Goal: Communication & Community: Ask a question

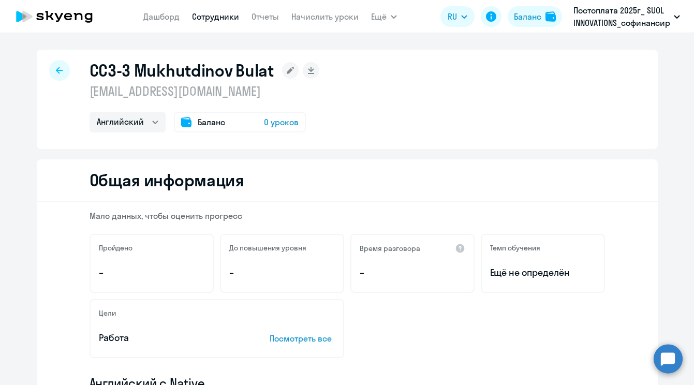
select select "english"
click at [65, 66] on div at bounding box center [59, 70] width 21 height 21
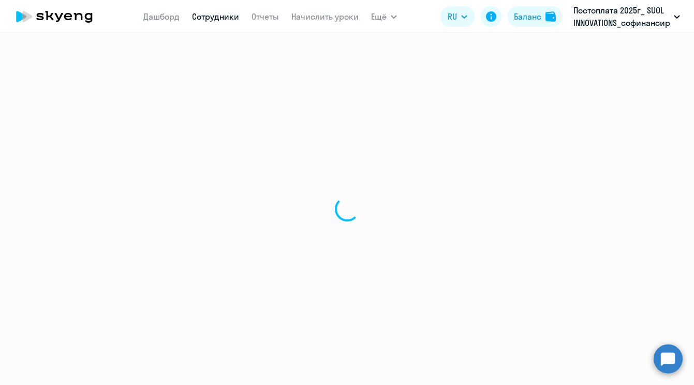
select select "30"
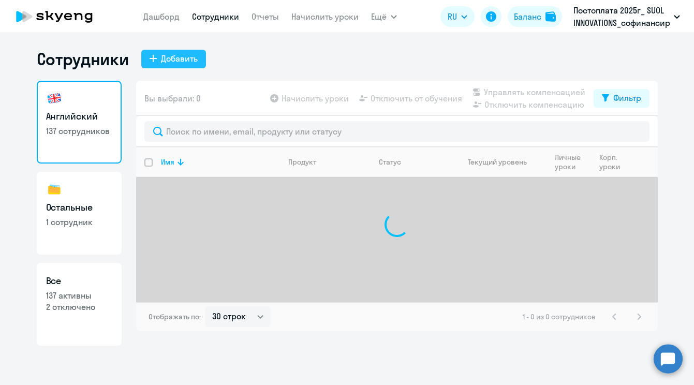
click at [185, 54] on div "Добавить" at bounding box center [179, 58] width 37 height 12
select select "english_adult_not_native_speaker"
select select "5"
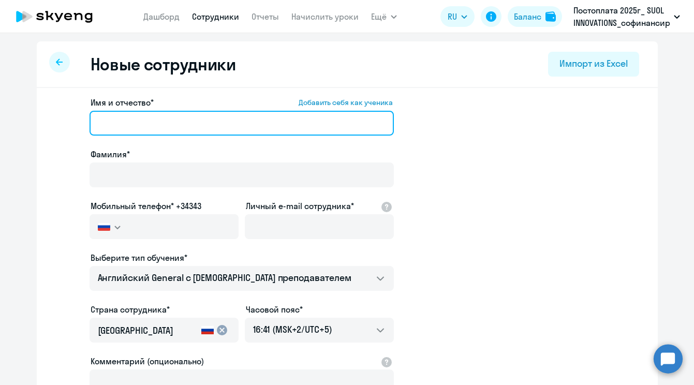
click at [183, 122] on input "Имя и отчество* Добавить себя как ученика" at bounding box center [242, 123] width 304 height 25
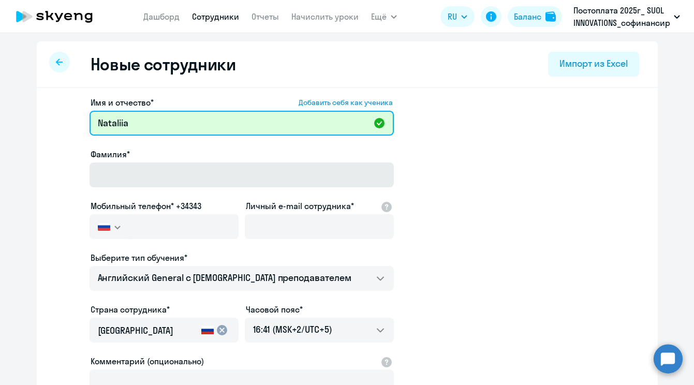
type input "Nataliia"
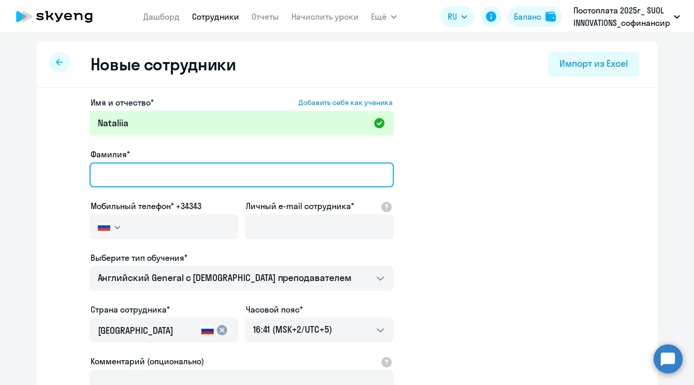
click at [198, 170] on input "Фамилия*" at bounding box center [242, 175] width 304 height 25
type input "Gorodentseva"
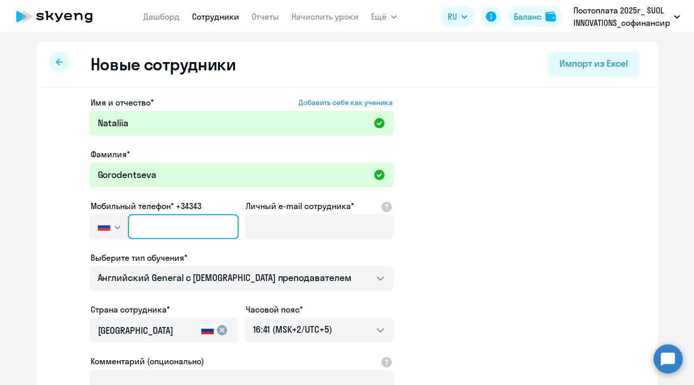
click at [199, 231] on input "text" at bounding box center [183, 226] width 110 height 25
paste input "[PHONE_NUMBER]"
type input "[PHONE_NUMBER]"
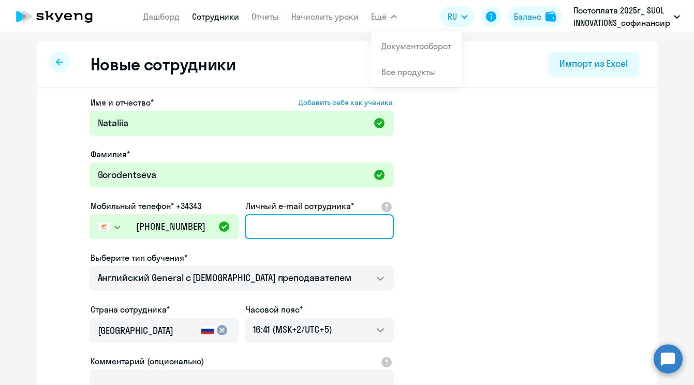
click at [299, 218] on input "Личный e-mail сотрудника*" at bounding box center [319, 226] width 149 height 25
paste input "[EMAIL_ADDRESS][DOMAIN_NAME]"
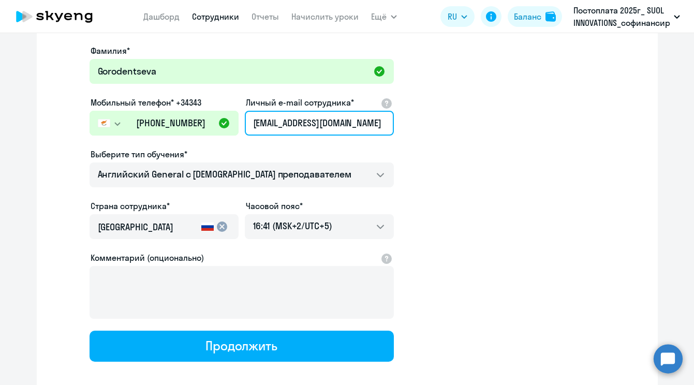
scroll to position [124, 0]
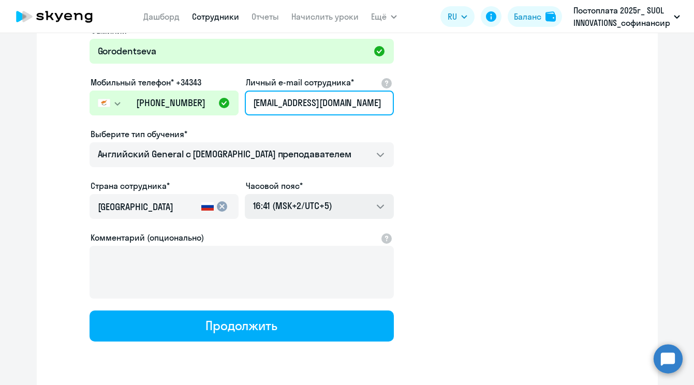
type input "[EMAIL_ADDRESS][DOMAIN_NAME]"
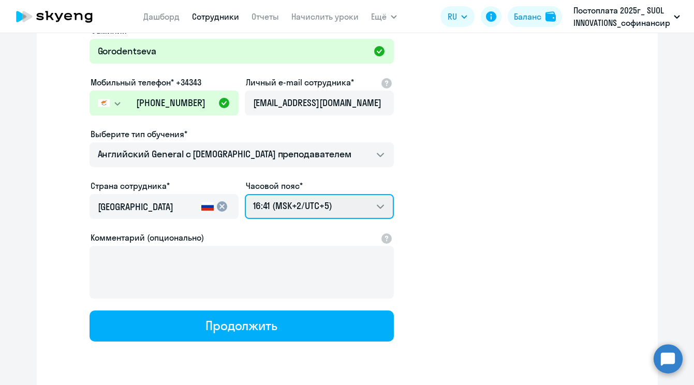
click at [313, 209] on select "00:41 (MSK-14/UTC-11) 01:41 (MSK-13/UTC-10) 02:41 (MSK-12/UTC-9) 03:41 (MSK-11/…" at bounding box center [319, 206] width 149 height 25
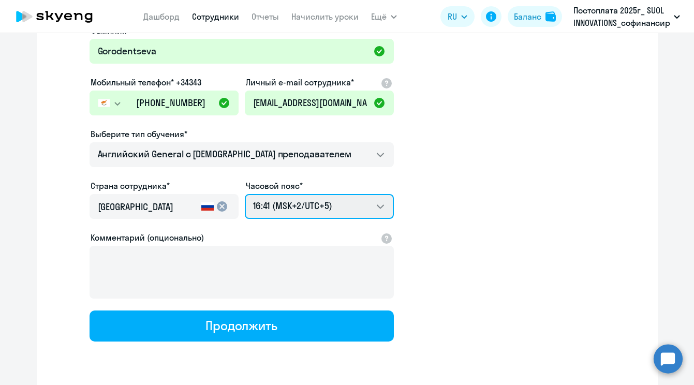
select select "3"
click at [245, 194] on select "00:41 (MSK-14/UTC-11) 01:41 (MSK-13/UTC-10) 02:41 (MSK-12/UTC-9) 03:41 (MSK-11/…" at bounding box center [319, 206] width 149 height 25
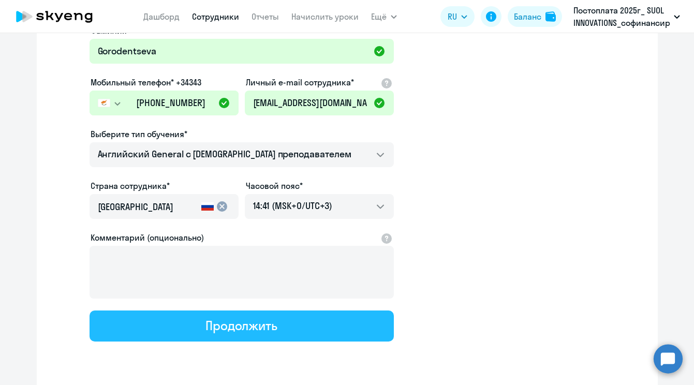
click at [256, 329] on div "Продолжить" at bounding box center [242, 325] width 72 height 17
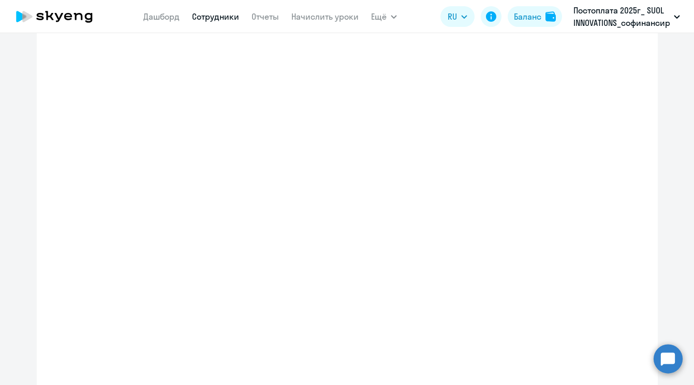
select select "english_adult_not_native_speaker"
select select "3"
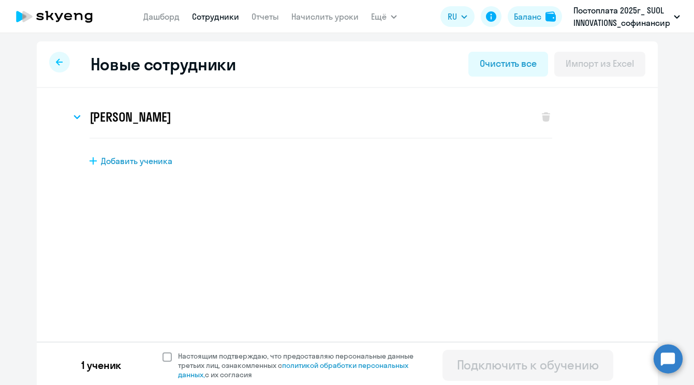
click at [168, 357] on span at bounding box center [167, 357] width 9 height 9
click at [163, 352] on input "Настоящим подтверждаю, что предоставляю персональные данные третьих лиц, ознако…" at bounding box center [162, 351] width 1 height 1
checkbox input "true"
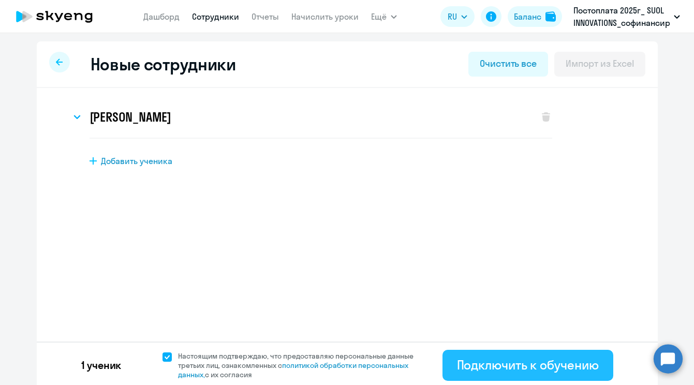
click at [516, 370] on div "Подключить к обучению" at bounding box center [528, 365] width 142 height 17
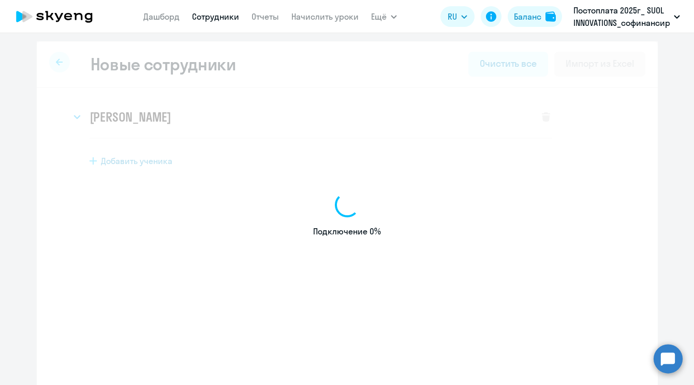
select select "english_adult_not_native_speaker"
select select "5"
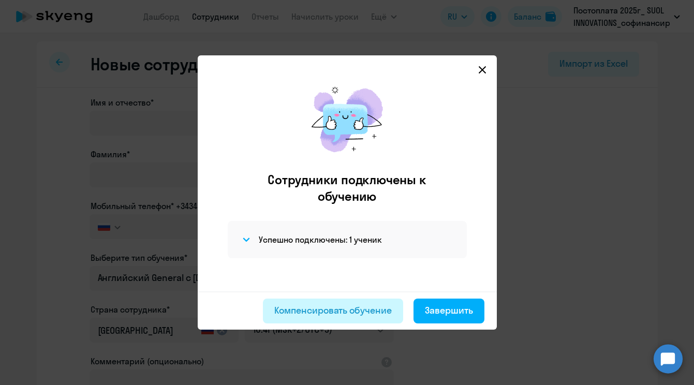
click at [357, 314] on div "Компенсировать обучение" at bounding box center [333, 310] width 118 height 13
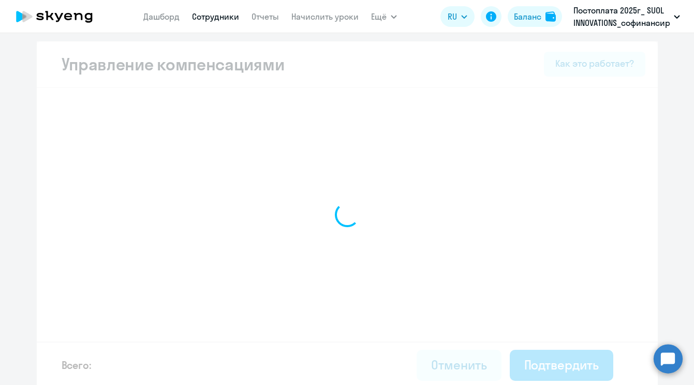
select select "MONTHLY"
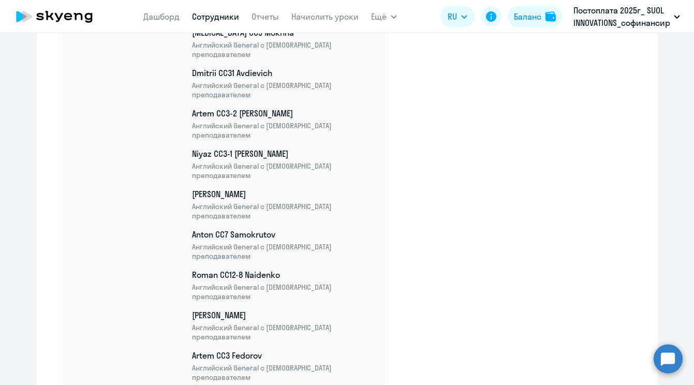
scroll to position [5739, 0]
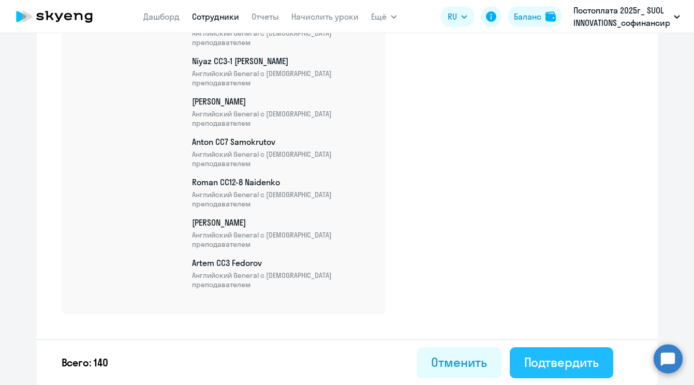
click at [533, 362] on div "Подтвердить" at bounding box center [561, 362] width 75 height 17
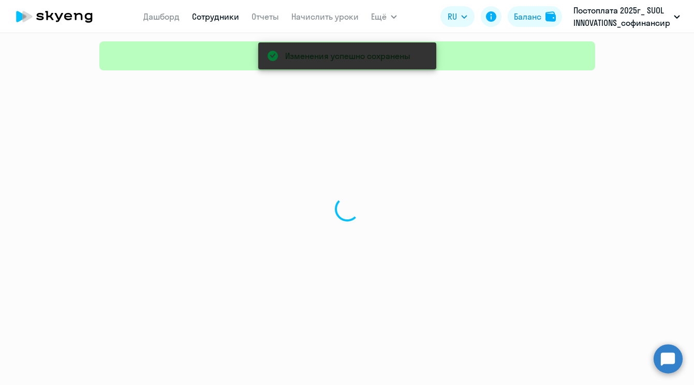
select select "30"
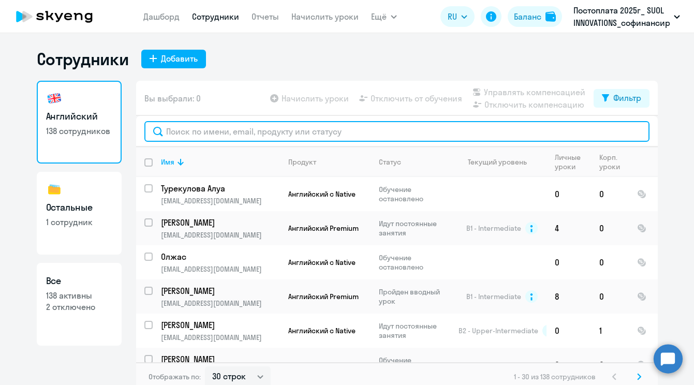
click at [266, 134] on input "text" at bounding box center [396, 131] width 505 height 21
type input "п"
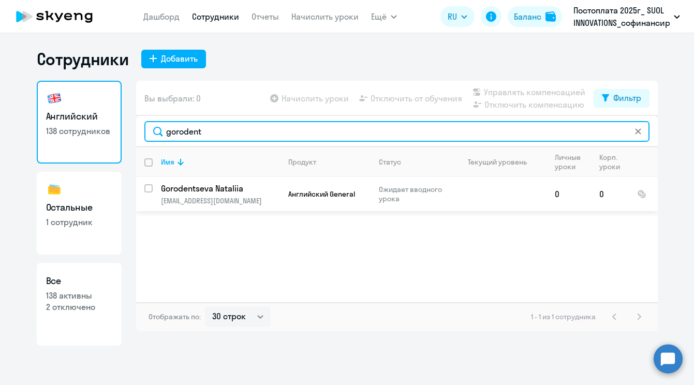
type input "gorodent"
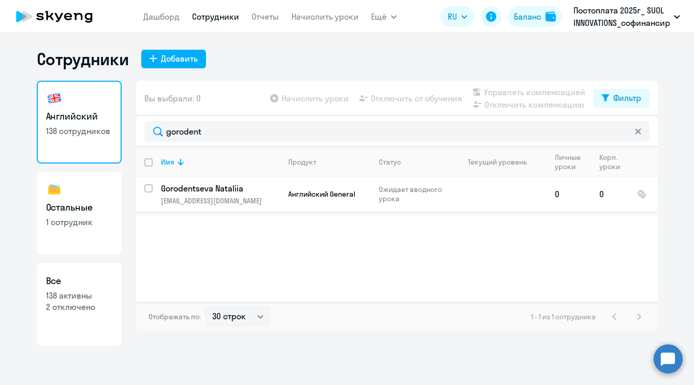
click at [146, 190] on input "select row 42786450" at bounding box center [154, 194] width 21 height 21
checkbox input "true"
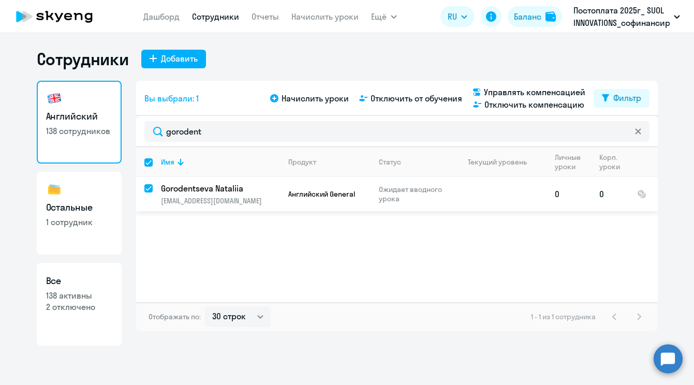
click at [243, 190] on p "Gorodentseva Nataliia" at bounding box center [219, 188] width 117 height 11
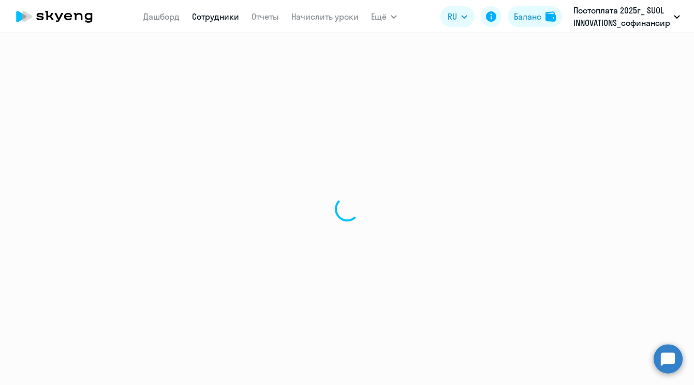
select select "english"
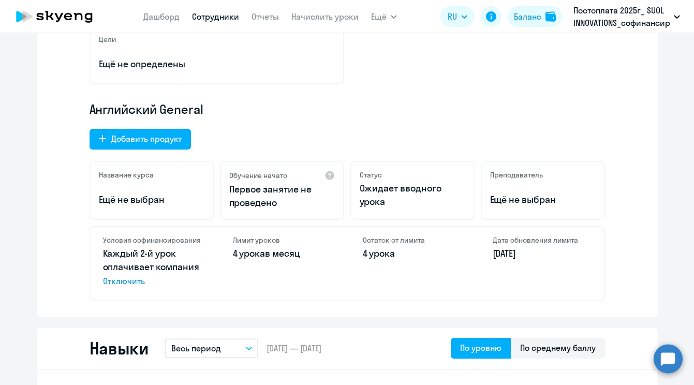
scroll to position [269, 0]
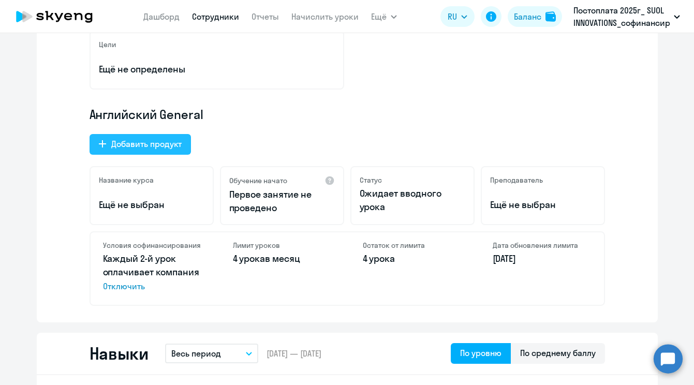
click at [154, 149] on div "Добавить продукт" at bounding box center [146, 144] width 70 height 12
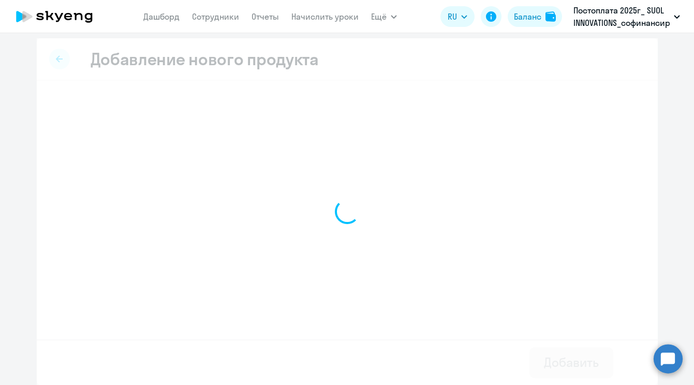
scroll to position [3, 0]
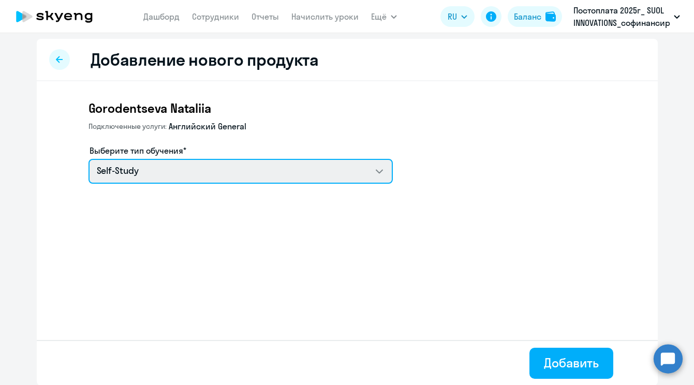
click at [168, 177] on select "Self-Study COMMON.SERVICE_TITLE.LONG.[DEMOGRAPHIC_DATA] COMMON.SERVICE_TITLE.LO…" at bounding box center [241, 171] width 304 height 25
select select "english_adult_not_native_speaker_premium"
click at [89, 159] on select "Self-Study COMMON.SERVICE_TITLE.LONG.[DEMOGRAPHIC_DATA] COMMON.SERVICE_TITLE.LO…" at bounding box center [241, 171] width 304 height 25
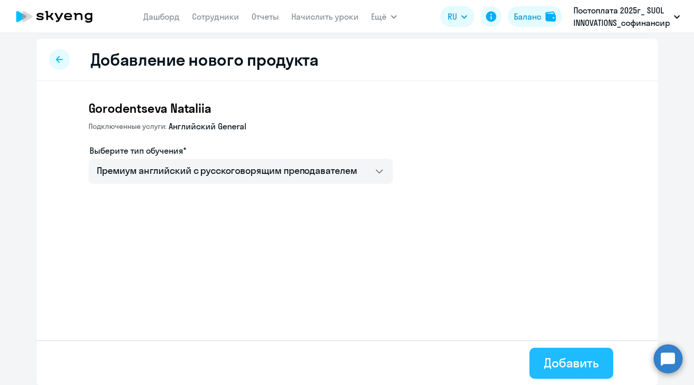
click at [569, 369] on div "Добавить" at bounding box center [571, 363] width 54 height 17
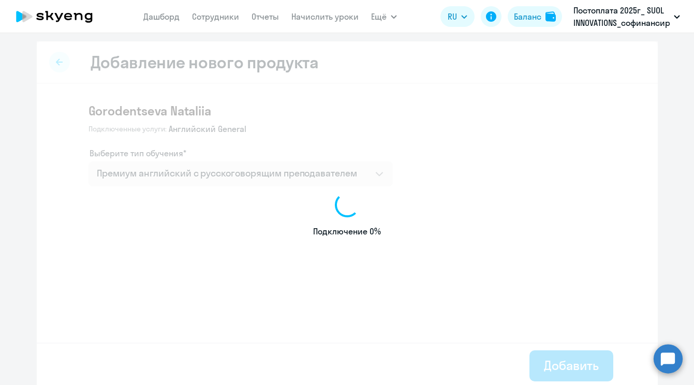
select select "english"
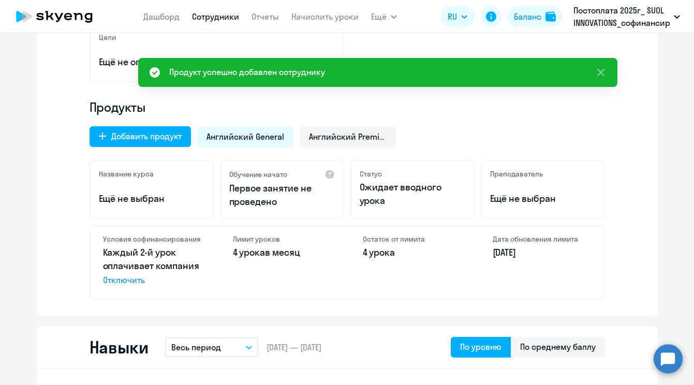
scroll to position [275, 0]
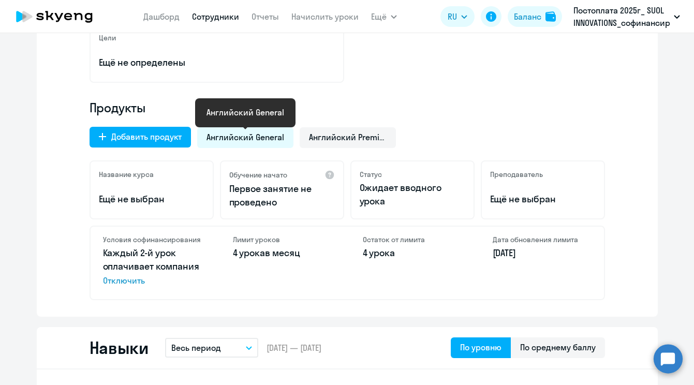
click at [260, 136] on span "Английский General" at bounding box center [246, 136] width 78 height 11
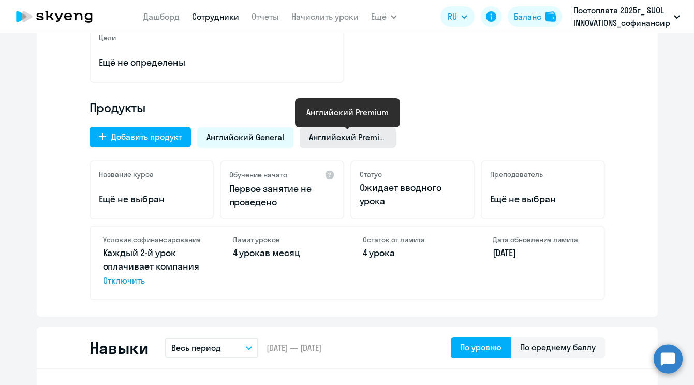
click at [343, 136] on span "Английский Premium" at bounding box center [348, 136] width 78 height 11
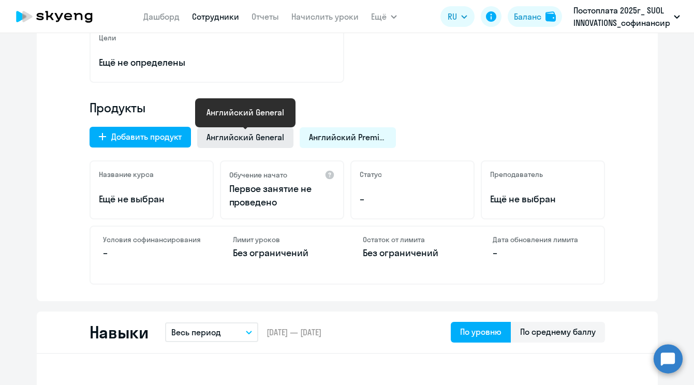
click at [259, 134] on span "Английский General" at bounding box center [246, 136] width 78 height 11
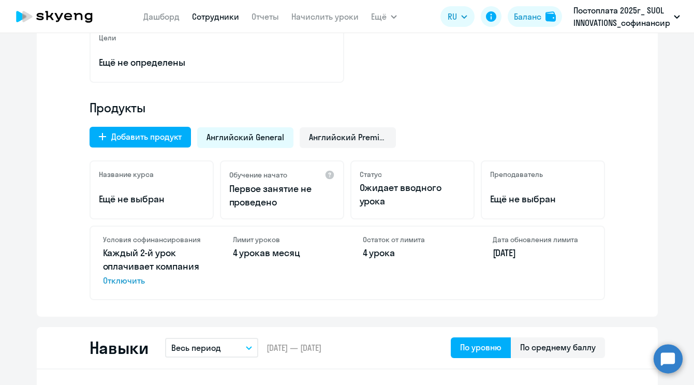
click at [124, 283] on span "Отключить" at bounding box center [152, 280] width 99 height 12
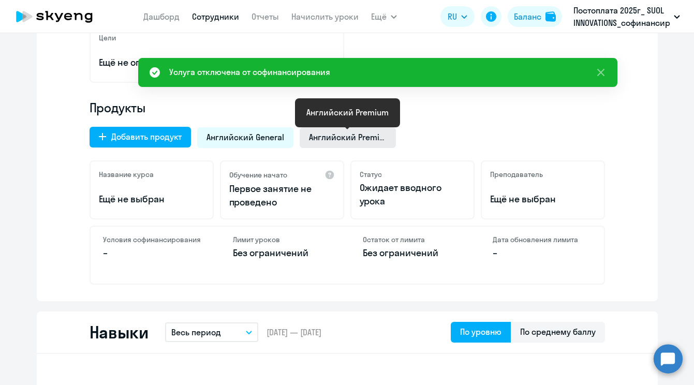
click at [341, 141] on span "Английский Premium" at bounding box center [348, 136] width 78 height 11
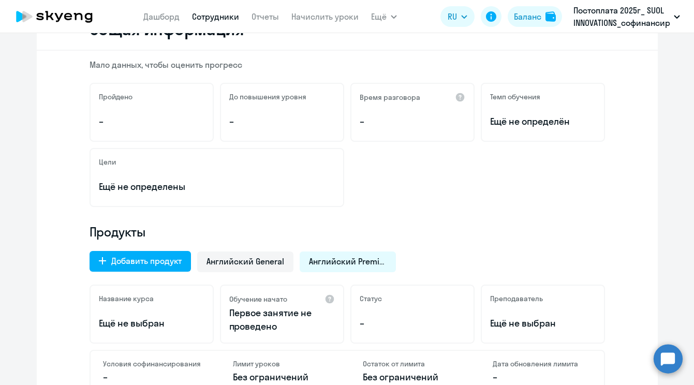
scroll to position [0, 0]
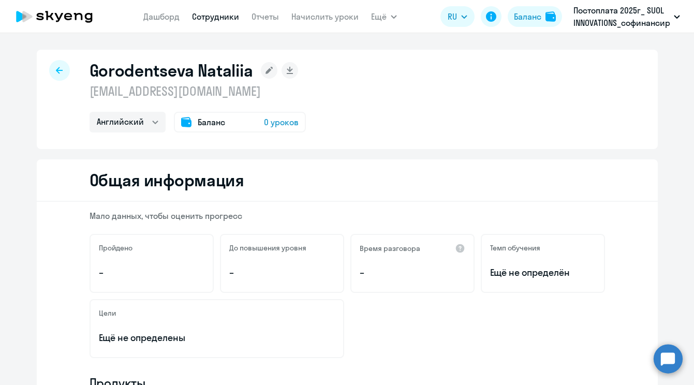
click at [266, 67] on rect at bounding box center [269, 70] width 17 height 17
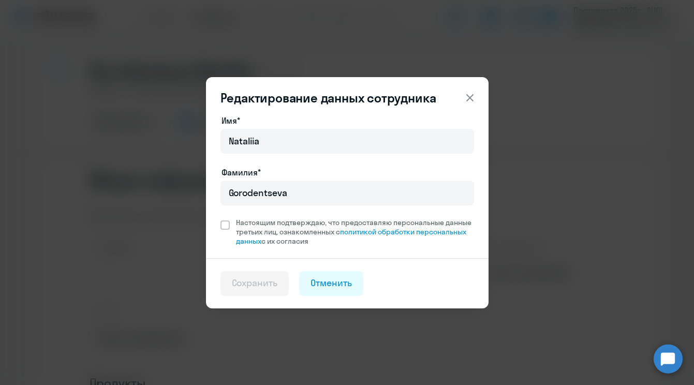
click at [471, 98] on icon at bounding box center [469, 97] width 7 height 7
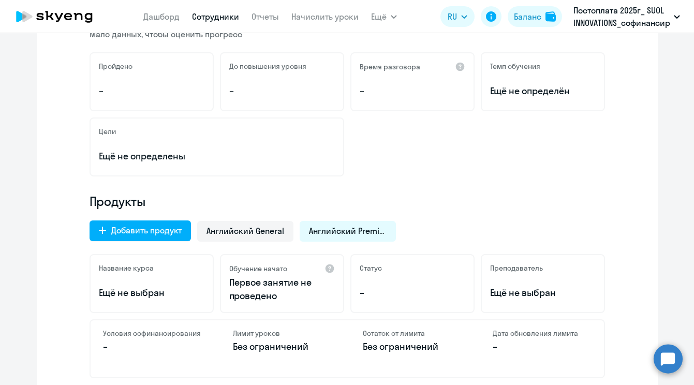
scroll to position [199, 0]
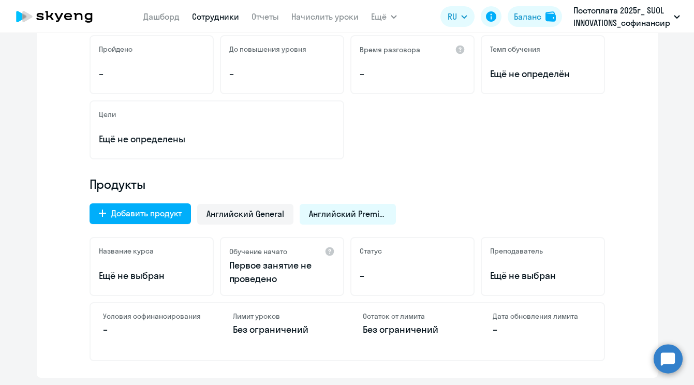
click at [131, 324] on p "–" at bounding box center [152, 329] width 99 height 13
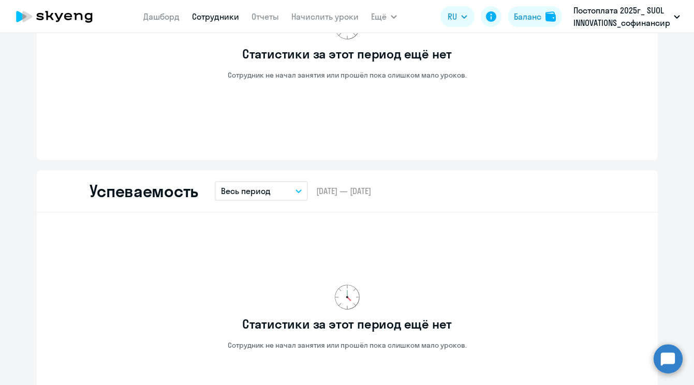
scroll to position [0, 0]
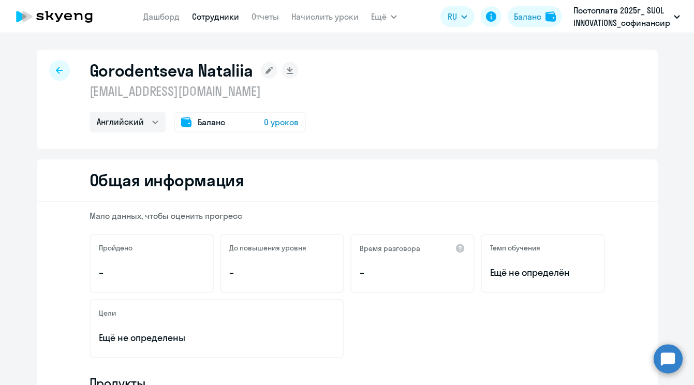
click at [59, 65] on div at bounding box center [59, 70] width 21 height 21
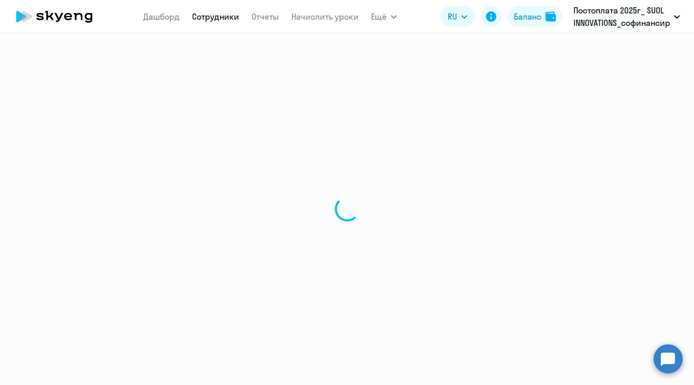
select select "30"
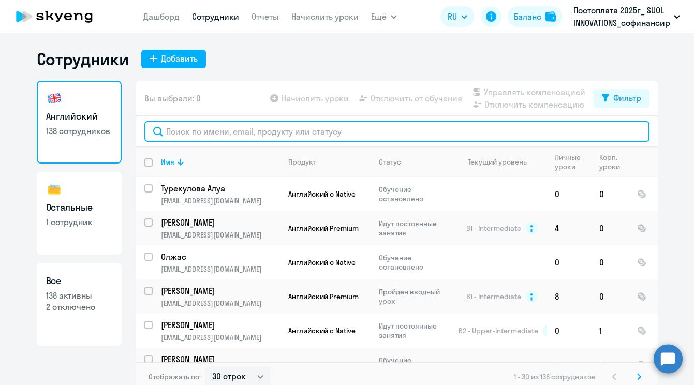
click at [215, 133] on input "text" at bounding box center [396, 131] width 505 height 21
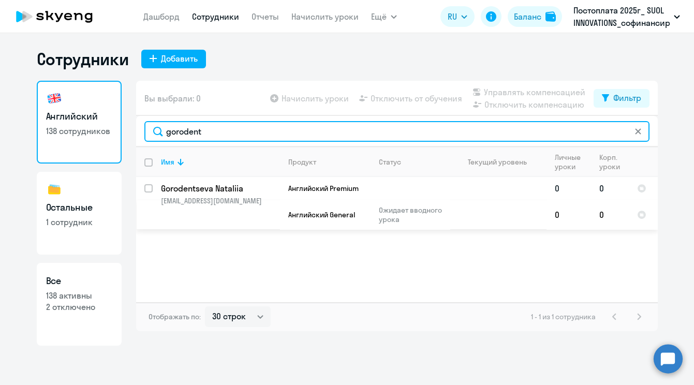
type input "gorodent"
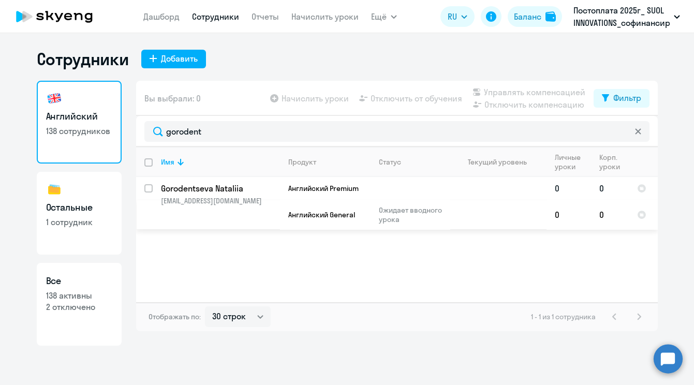
click at [147, 187] on input "select row 42786450" at bounding box center [154, 194] width 21 height 21
checkbox input "true"
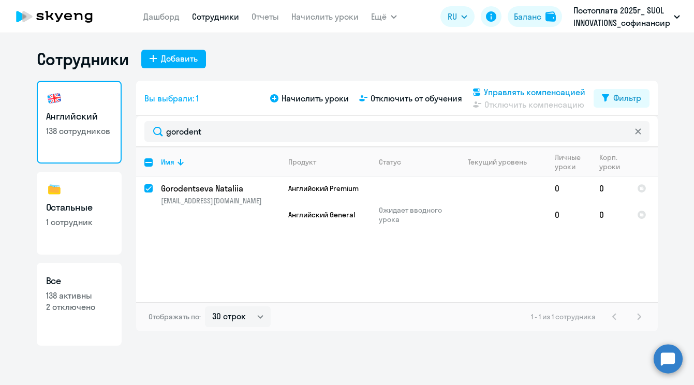
click at [523, 89] on span "Управлять компенсацией" at bounding box center [534, 92] width 101 height 12
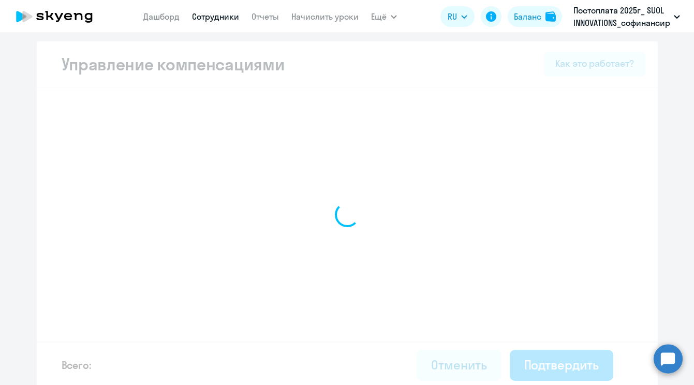
select select "MONTHLY"
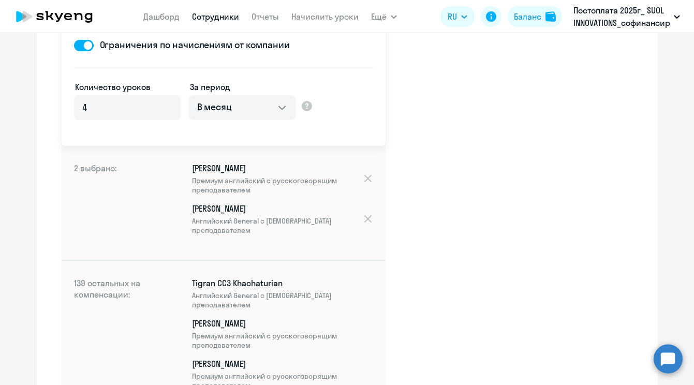
scroll to position [187, 0]
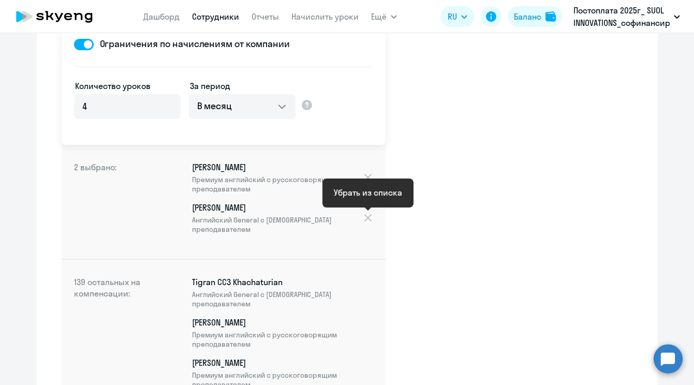
click at [369, 217] on div at bounding box center [368, 217] width 10 height 11
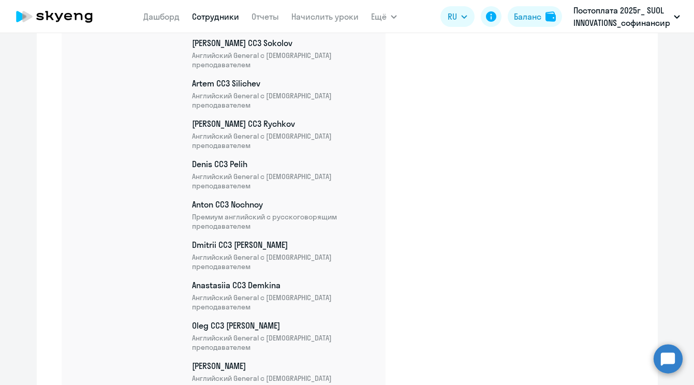
scroll to position [5739, 0]
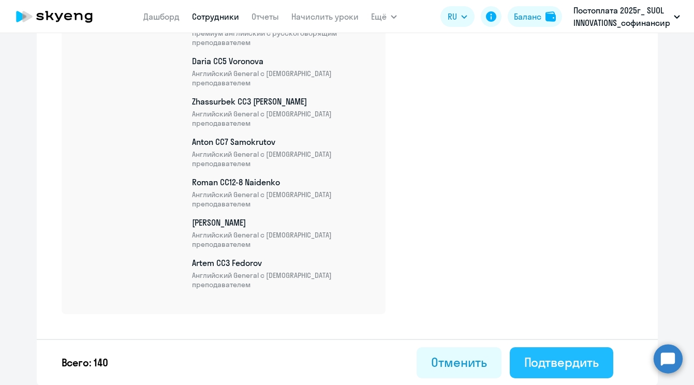
click at [562, 364] on div "Подтвердить" at bounding box center [561, 362] width 75 height 17
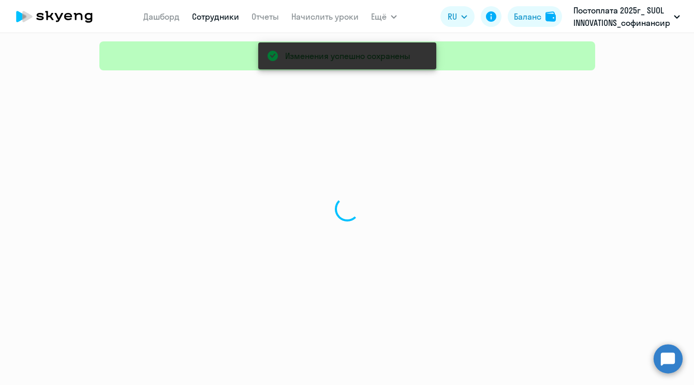
select select "30"
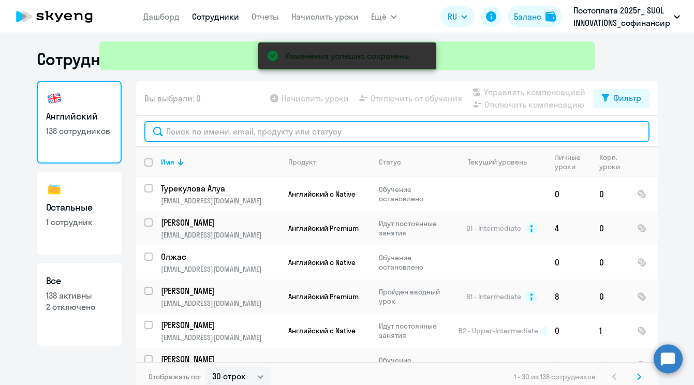
click at [233, 133] on input "text" at bounding box center [396, 131] width 505 height 21
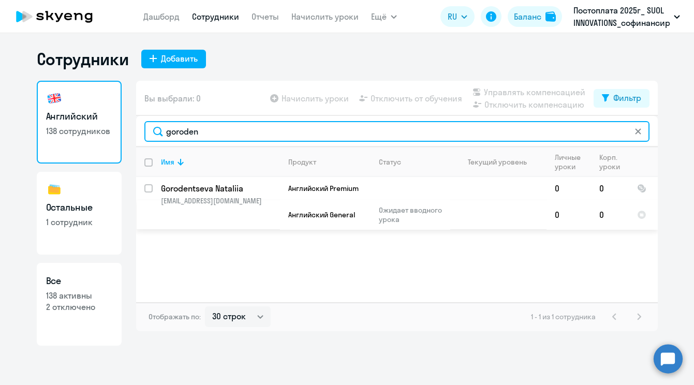
type input "goroden"
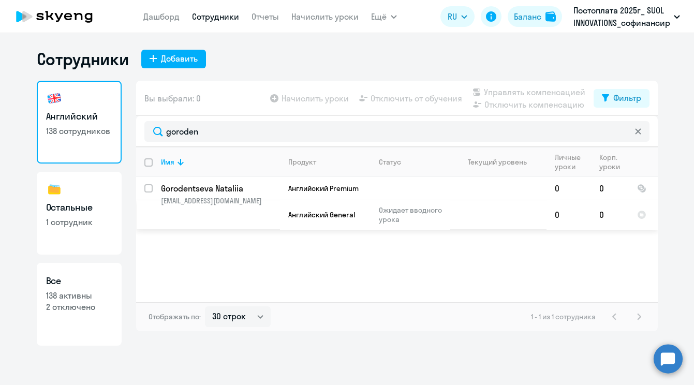
click at [232, 198] on p "[EMAIL_ADDRESS][DOMAIN_NAME]" at bounding box center [220, 200] width 119 height 9
select select "english"
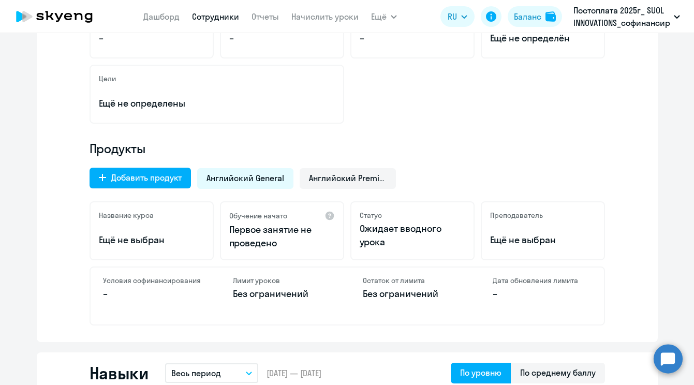
scroll to position [230, 0]
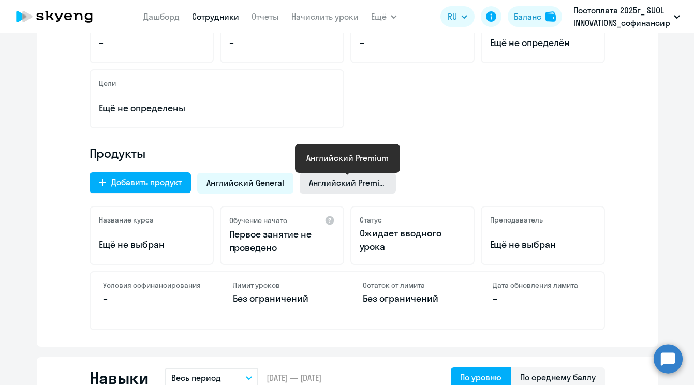
click at [344, 178] on span "Английский Premium" at bounding box center [348, 182] width 78 height 11
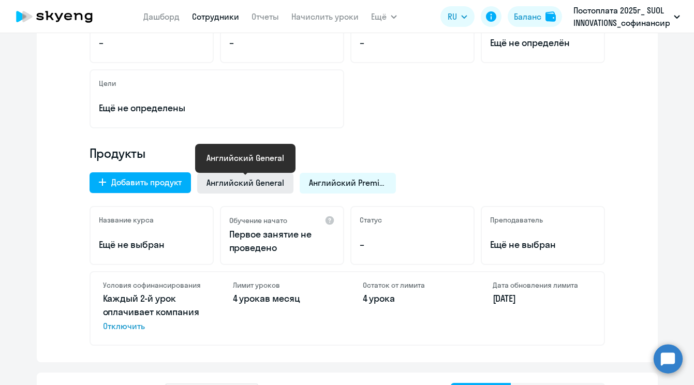
click at [255, 182] on span "Английский General" at bounding box center [246, 182] width 78 height 11
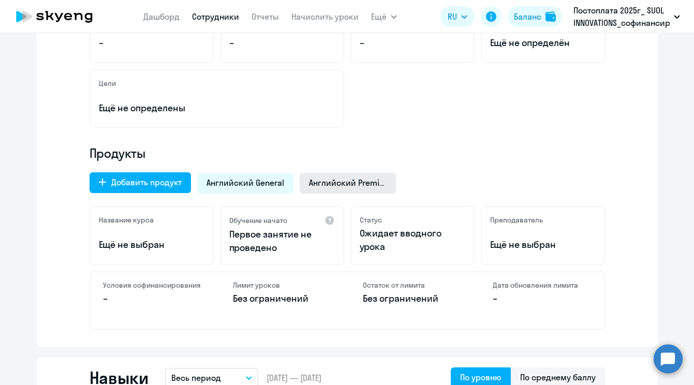
click at [326, 190] on div "Английский Premium" at bounding box center [348, 183] width 96 height 21
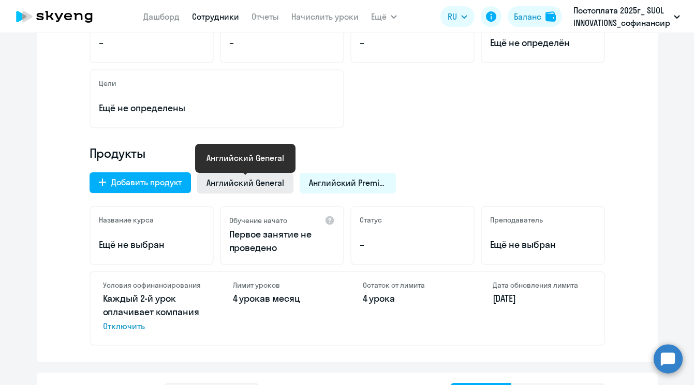
click at [256, 186] on span "Английский General" at bounding box center [246, 182] width 78 height 11
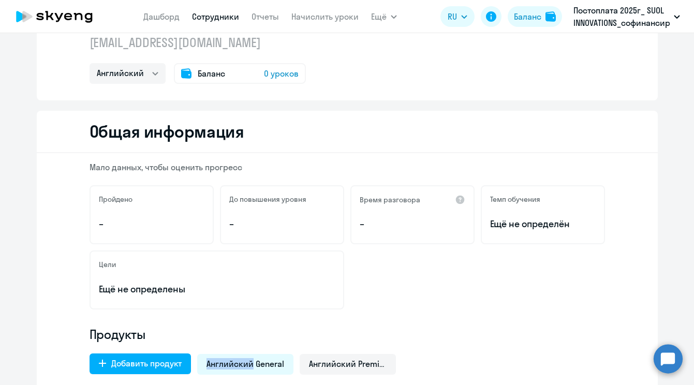
scroll to position [0, 0]
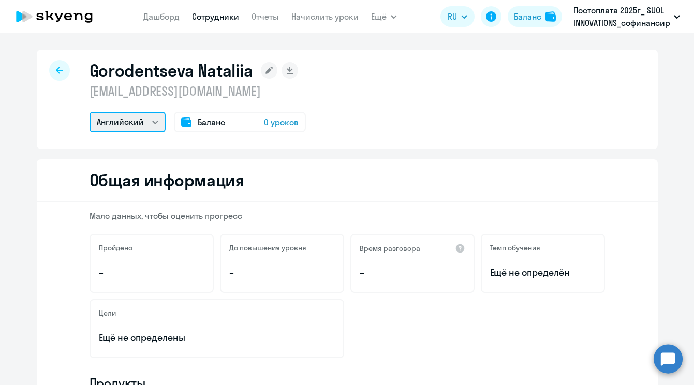
click at [149, 127] on select "Английский" at bounding box center [128, 122] width 76 height 21
click at [63, 76] on div at bounding box center [59, 70] width 21 height 21
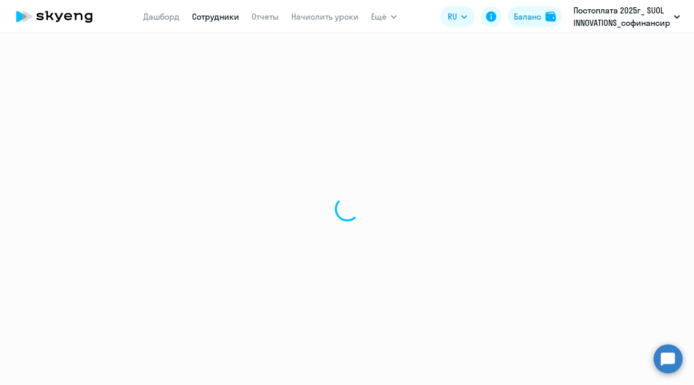
select select "30"
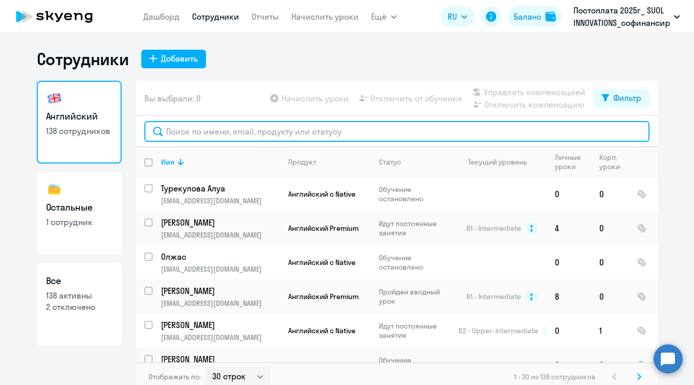
click at [245, 135] on input "text" at bounding box center [396, 131] width 505 height 21
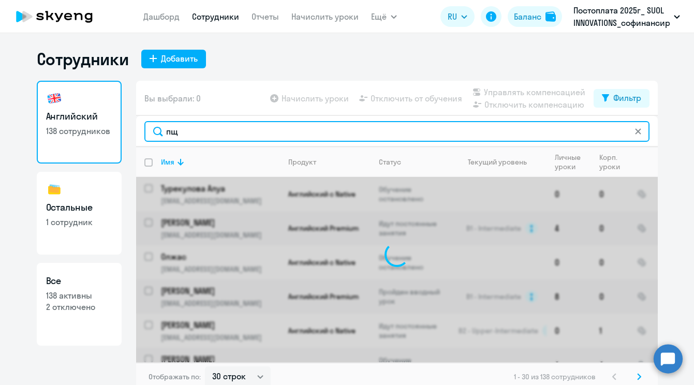
type input "п"
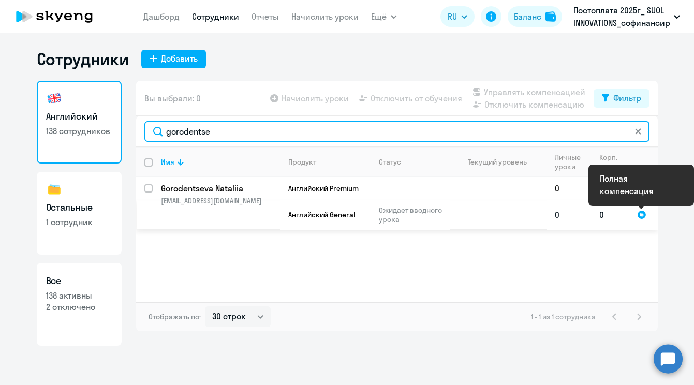
type input "gorodentse"
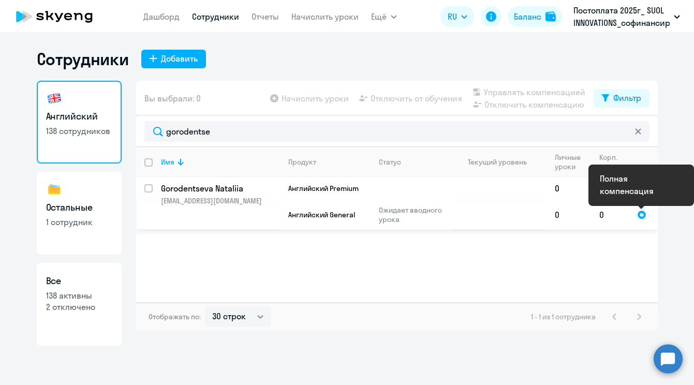
click at [644, 217] on div at bounding box center [641, 214] width 9 height 9
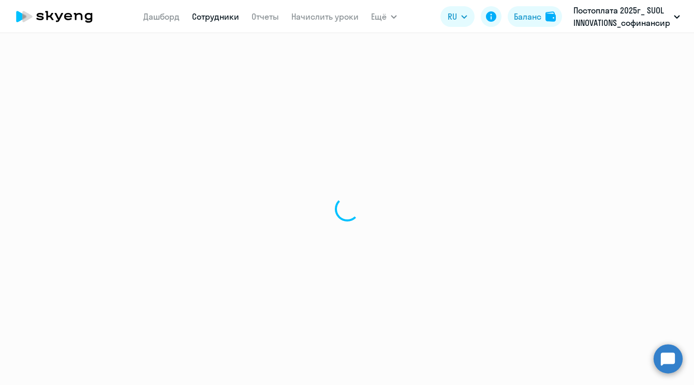
select select "english"
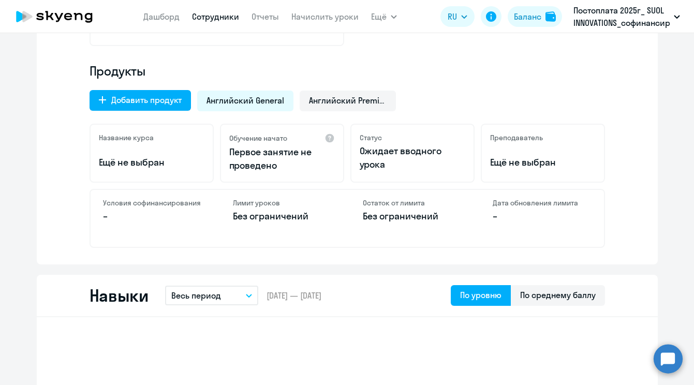
scroll to position [313, 0]
click at [359, 96] on span "Английский Premium" at bounding box center [348, 99] width 78 height 11
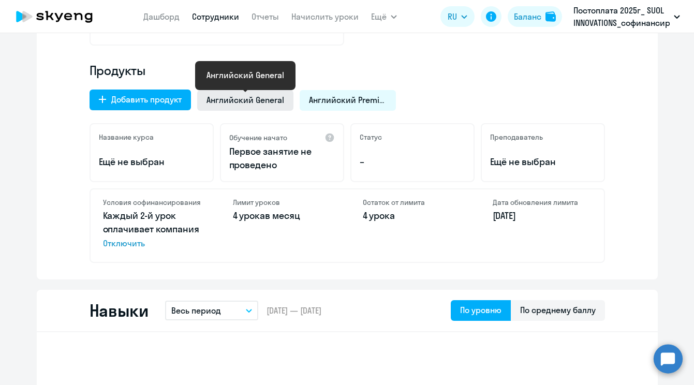
click at [258, 105] on span "Английский General" at bounding box center [246, 99] width 78 height 11
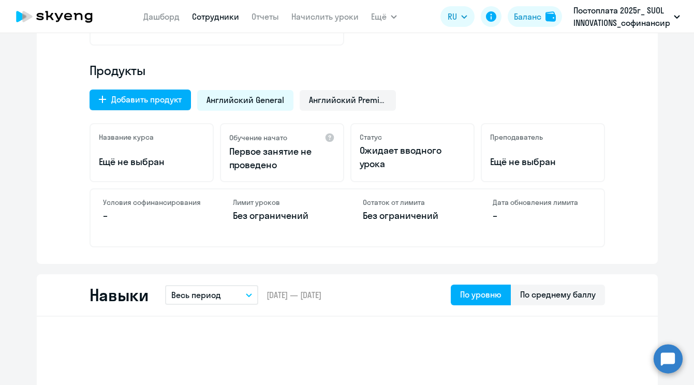
scroll to position [0, 0]
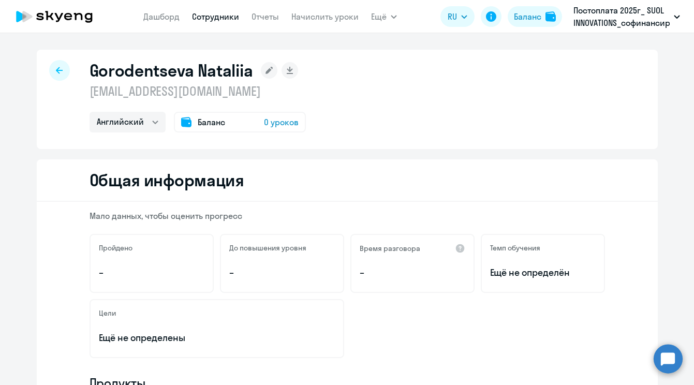
drag, startPoint x: 298, startPoint y: 94, endPoint x: 91, endPoint y: 97, distance: 207.1
click at [91, 97] on p "[EMAIL_ADDRESS][DOMAIN_NAME]" at bounding box center [198, 91] width 216 height 17
copy p "[EMAIL_ADDRESS][DOMAIN_NAME]"
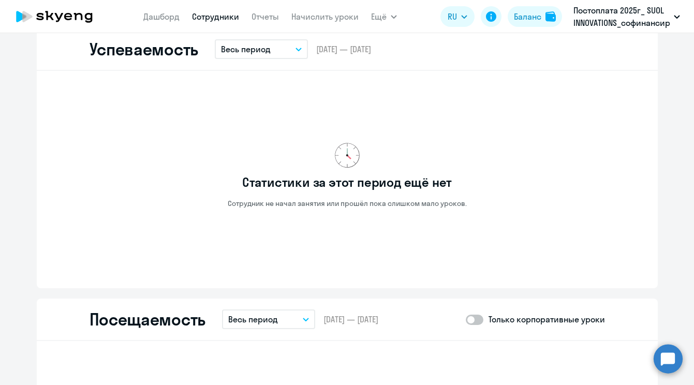
scroll to position [834, 0]
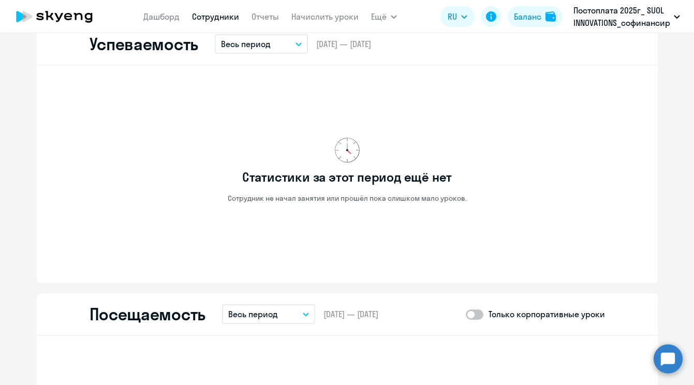
click at [667, 356] on circle at bounding box center [668, 358] width 29 height 29
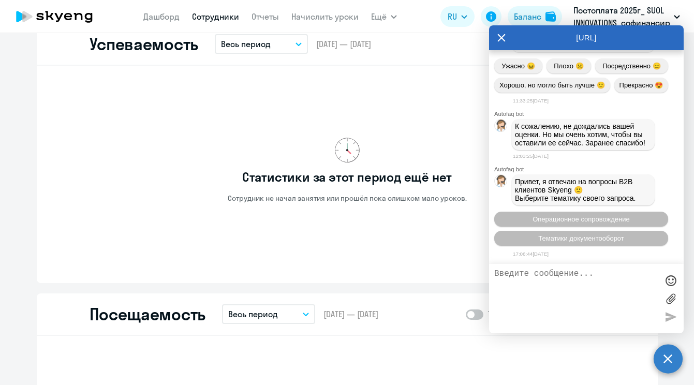
scroll to position [4414, 0]
click at [588, 220] on span "Операционное сопровождение" at bounding box center [581, 219] width 97 height 8
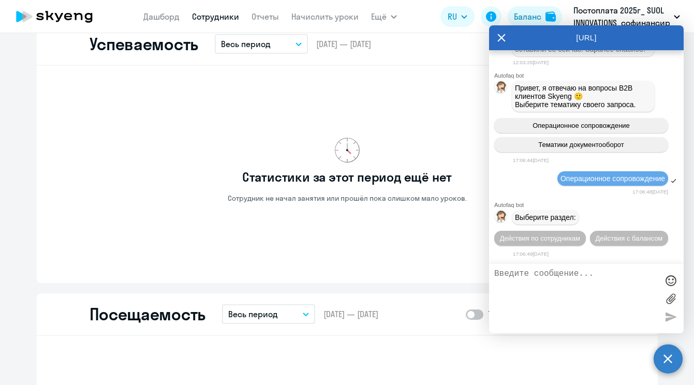
scroll to position [4512, 0]
click at [565, 236] on span "Действия по сотрудникам" at bounding box center [540, 239] width 80 height 8
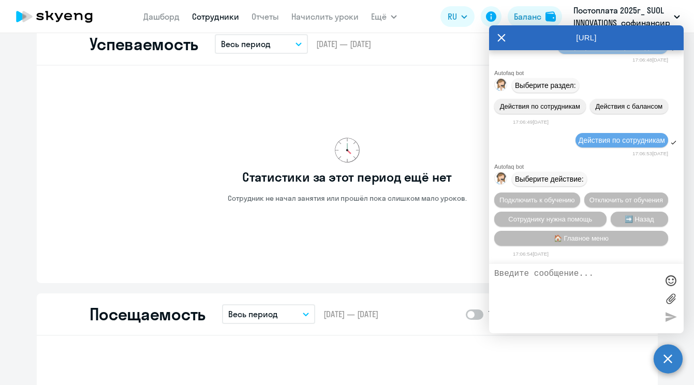
scroll to position [4649, 0]
click at [602, 242] on button "🏠 Главное меню" at bounding box center [581, 238] width 174 height 15
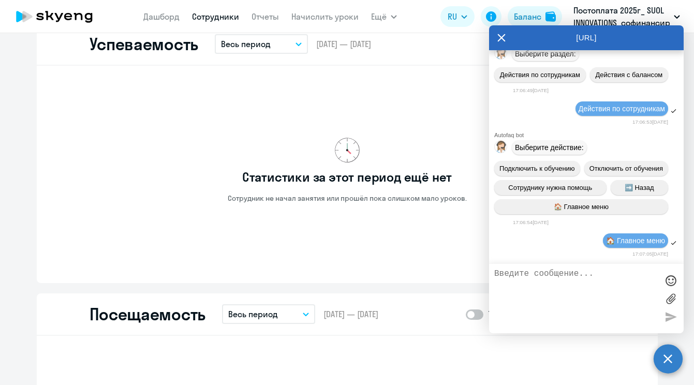
scroll to position [4747, 0]
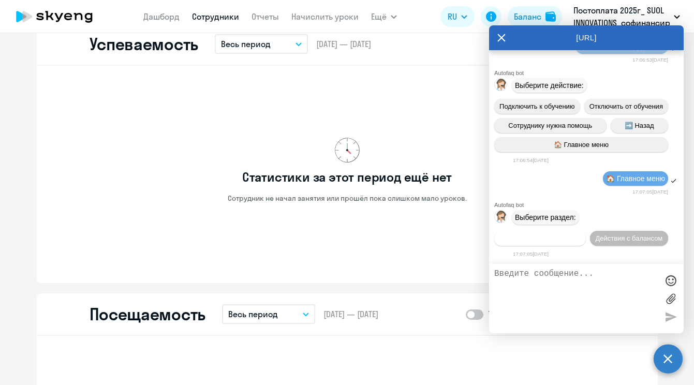
click at [560, 241] on span "Действия по сотрудникам" at bounding box center [540, 239] width 80 height 8
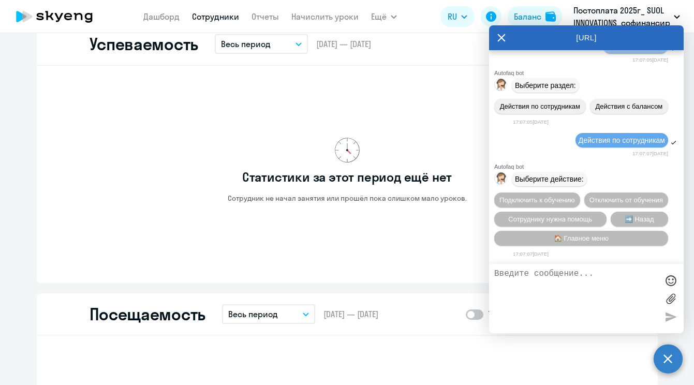
scroll to position [4884, 0]
click at [559, 215] on span "Сотруднику нужна помощь" at bounding box center [550, 219] width 84 height 8
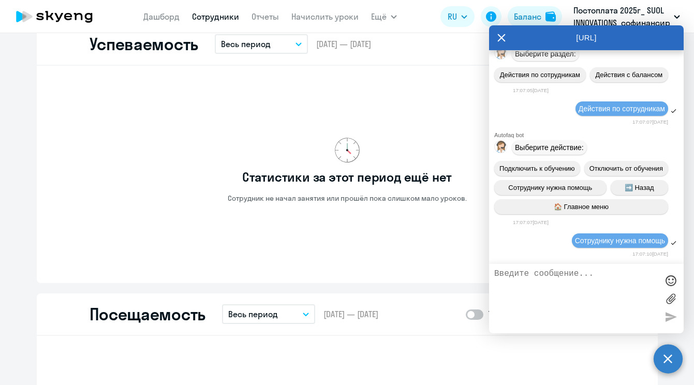
scroll to position [5250, 0]
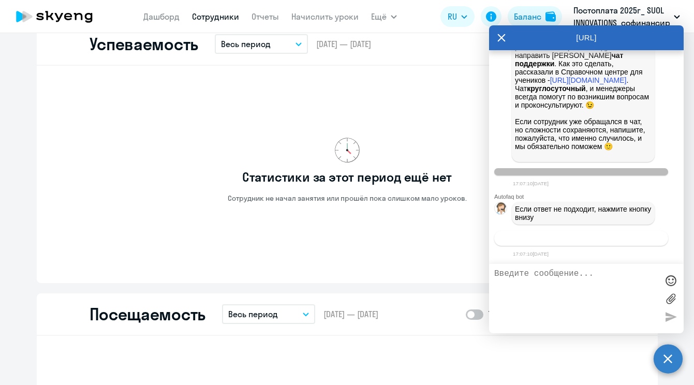
click at [567, 236] on span "Связаться с менеджером" at bounding box center [581, 239] width 79 height 8
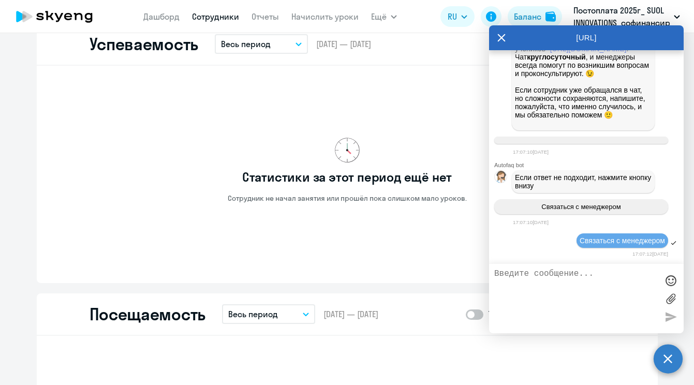
scroll to position [5283, 0]
click at [575, 284] on textarea at bounding box center [576, 298] width 164 height 59
type textarea "P"
paste textarea "[EMAIL_ADDRESS][DOMAIN_NAME]"
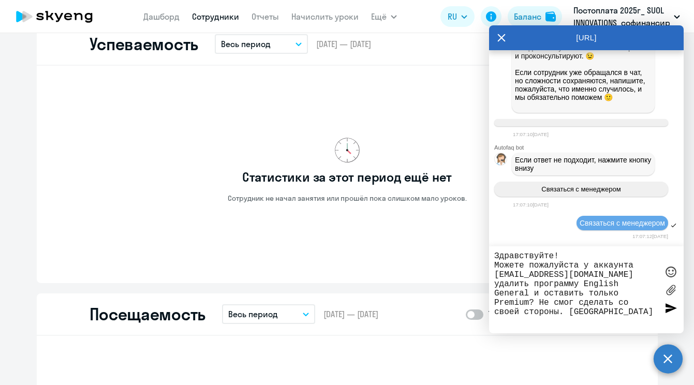
type textarea "Здравствуйте! Можете пожалуйста у аккаунта [EMAIL_ADDRESS][DOMAIN_NAME] удалить…"
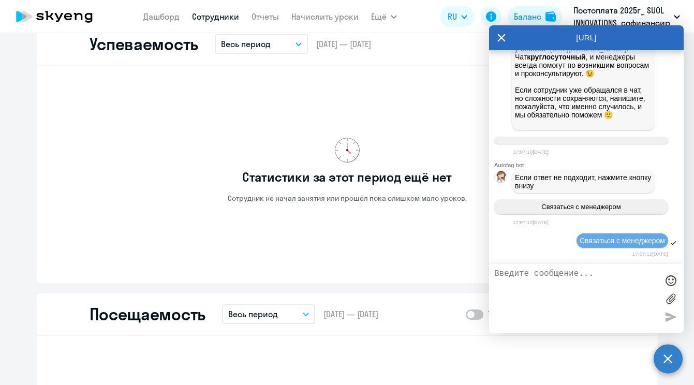
scroll to position [5360, 0]
